Goal: Contribute content: Add original content to the website for others to see

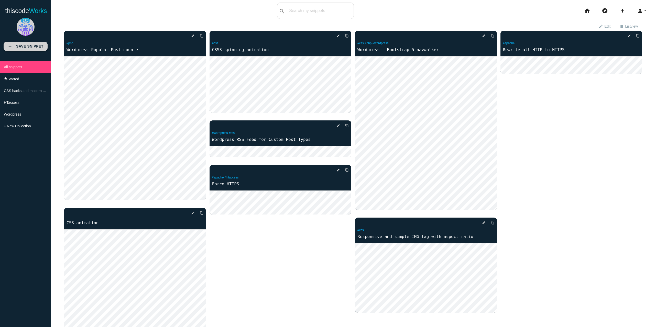
click at [31, 45] on b "Save Snippet" at bounding box center [29, 46] width 27 height 4
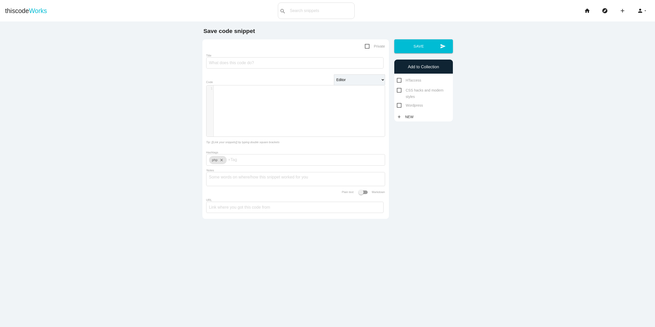
click at [250, 164] on input "Hashtags" at bounding box center [243, 160] width 31 height 11
type input "wordpress"
type input "htaccess"
type input "security"
click at [240, 178] on textarea "Notes" at bounding box center [295, 184] width 173 height 25
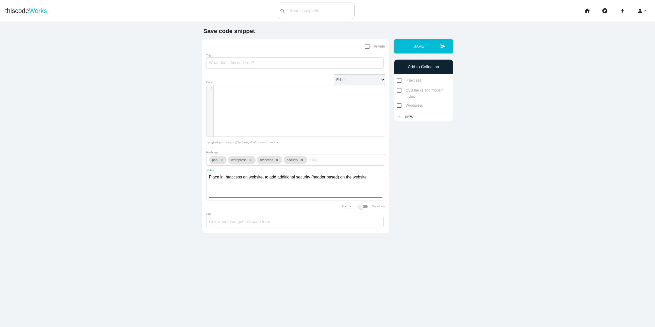
type textarea "Place in .htaccess on website, to add additional security (header based) on the…"
click at [245, 96] on div "​ x 1 ​" at bounding box center [300, 114] width 186 height 59
click at [242, 106] on span "Frame" at bounding box center [243, 106] width 9 height 4
click at [248, 94] on span "Transport" at bounding box center [256, 93] width 17 height 4
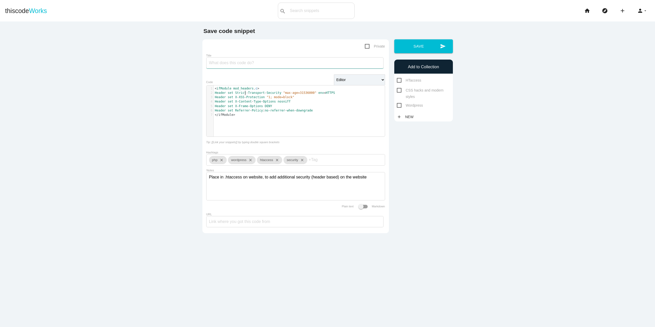
click at [224, 62] on input "Title" at bounding box center [294, 62] width 177 height 11
click at [264, 218] on div "URL" at bounding box center [295, 220] width 179 height 17
click at [265, 222] on input "URL" at bounding box center [294, 221] width 177 height 11
paste input "[URL][DOMAIN_NAME]"
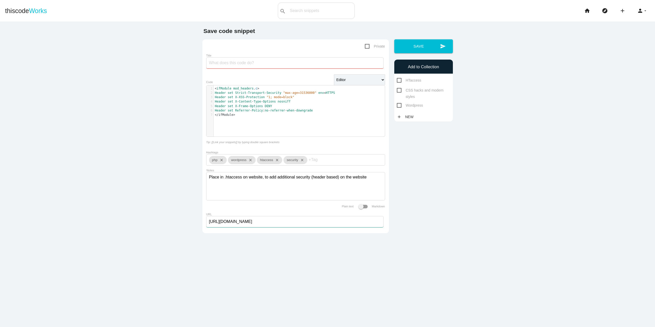
type input "[URL][DOMAIN_NAME]"
click at [360, 209] on span at bounding box center [363, 207] width 9 height 4
click at [354, 204] on input "Plain text Markdown" at bounding box center [354, 204] width 0 height 0
click at [290, 105] on pre "Header set X - Frame - Options DENY" at bounding box center [299, 106] width 171 height 4
click at [229, 61] on input "Title" at bounding box center [294, 62] width 177 height 11
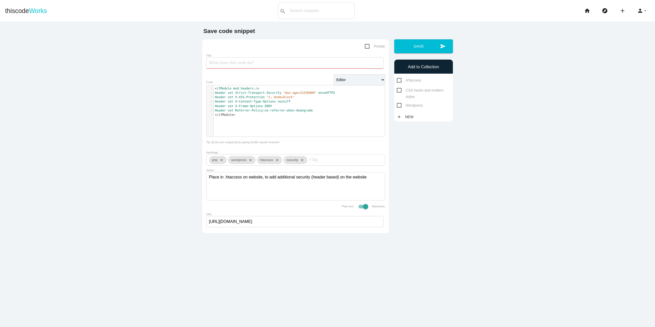
click at [247, 60] on input "Title" at bounding box center [294, 62] width 177 height 11
click at [401, 80] on span "HTaccess" at bounding box center [409, 80] width 25 height 6
click at [400, 80] on input "HTaccess" at bounding box center [398, 78] width 3 height 3
checkbox input "true"
click at [398, 102] on div "HTaccess CSS hacks and modern styles Wordpress" at bounding box center [423, 92] width 59 height 31
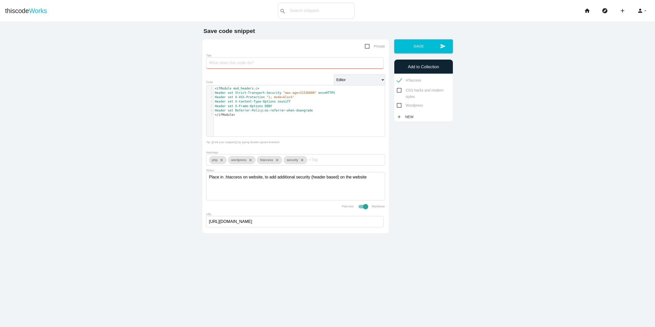
click at [398, 105] on span "Wordpress" at bounding box center [410, 105] width 26 height 6
click at [398, 105] on input "Wordpress" at bounding box center [398, 103] width 3 height 3
checkbox input "true"
click at [221, 63] on input "Title" at bounding box center [294, 62] width 177 height 11
type input "Wordpress headers security"
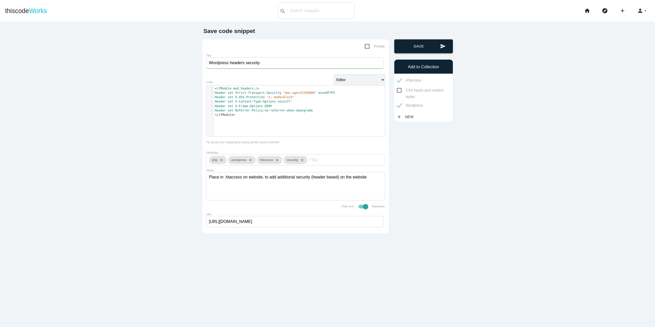
click at [412, 45] on button "send Save" at bounding box center [423, 46] width 59 height 14
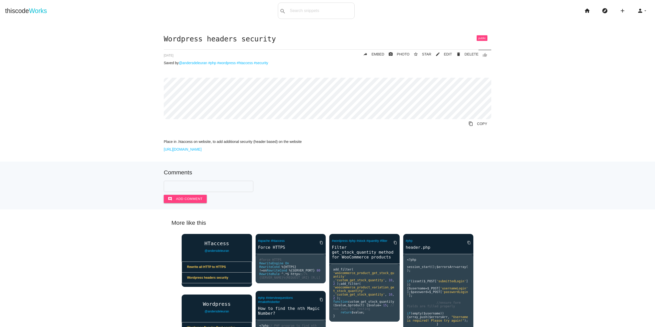
click at [109, 124] on div "Wordpress headers security thumb_up delete DELETE mode_edit EDIT 68ac181c4e539f…" at bounding box center [327, 98] width 645 height 126
click at [455, 53] on link "delete DELETE" at bounding box center [465, 54] width 26 height 9
click at [448, 54] on span "EDIT" at bounding box center [448, 54] width 8 height 4
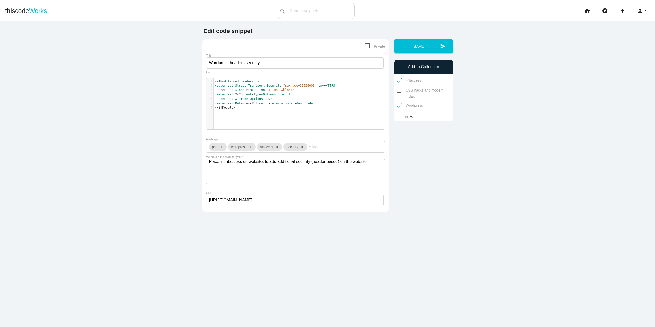
click at [369, 166] on textarea "Place in .htaccess on website, to add additional security (header based) on the…" at bounding box center [295, 171] width 179 height 25
paste textarea "HTTP Strict Transport Security (HSTS) tells web browsers that your website uses…"
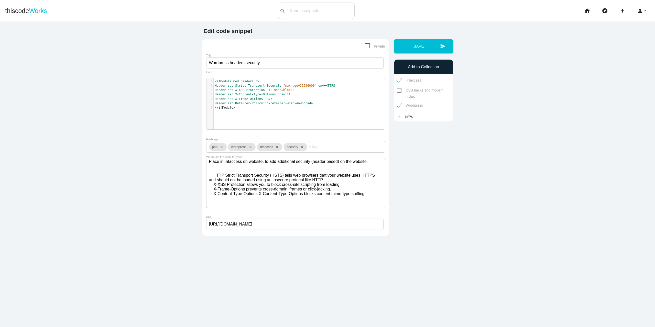
scroll to position [0, 0]
type textarea "Place in .htaccess on website, to add additional security (header based) on the…"
click at [265, 98] on span "DENY" at bounding box center [268, 99] width 7 height 4
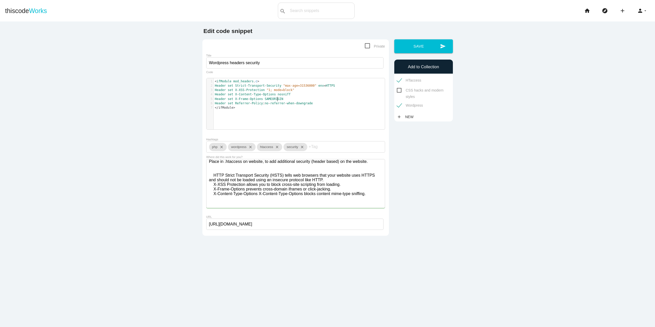
scroll to position [0, 18]
type textarea "SAMEORIGIN"
click at [305, 185] on textarea "Place in .htaccess on website, to add additional security (header based) on the…" at bounding box center [295, 183] width 179 height 49
click at [373, 200] on textarea "Place in .htaccess on website, to add additional security (header based) on the…" at bounding box center [295, 183] width 179 height 49
click at [430, 40] on button "send Save" at bounding box center [423, 46] width 59 height 14
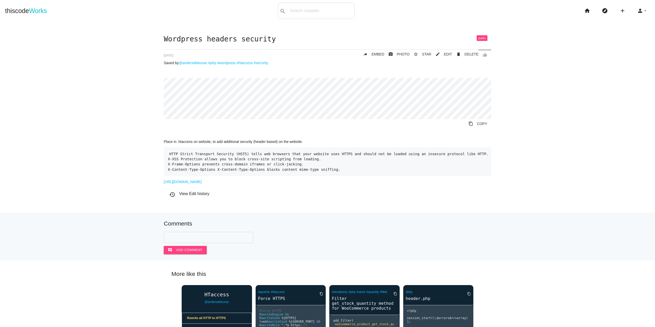
click at [94, 110] on div "Wordpress headers security thumb_up delete DELETE mode_edit EDIT 68ac181c4e539f…" at bounding box center [327, 123] width 645 height 177
